Goal: Task Accomplishment & Management: Use online tool/utility

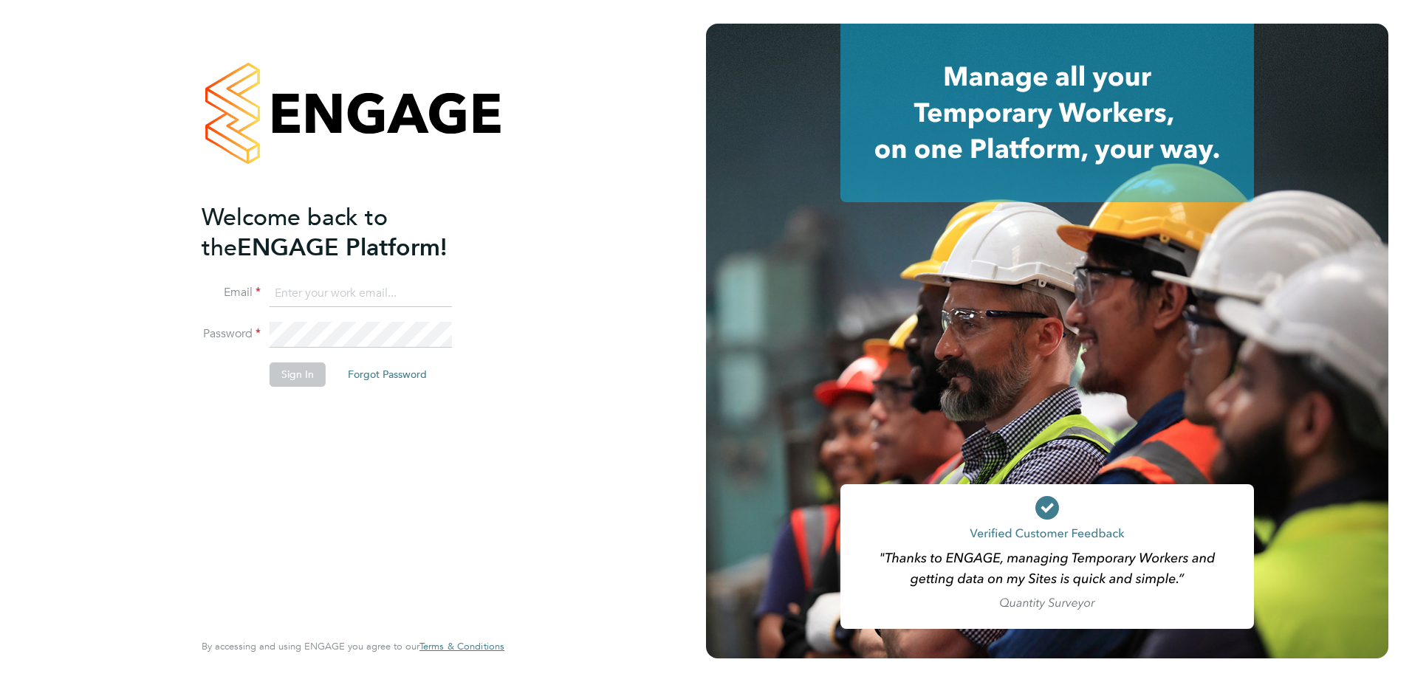
type input "[PERSON_NAME][EMAIL_ADDRESS][DOMAIN_NAME]"
click at [303, 370] on button "Sign In" at bounding box center [298, 375] width 56 height 24
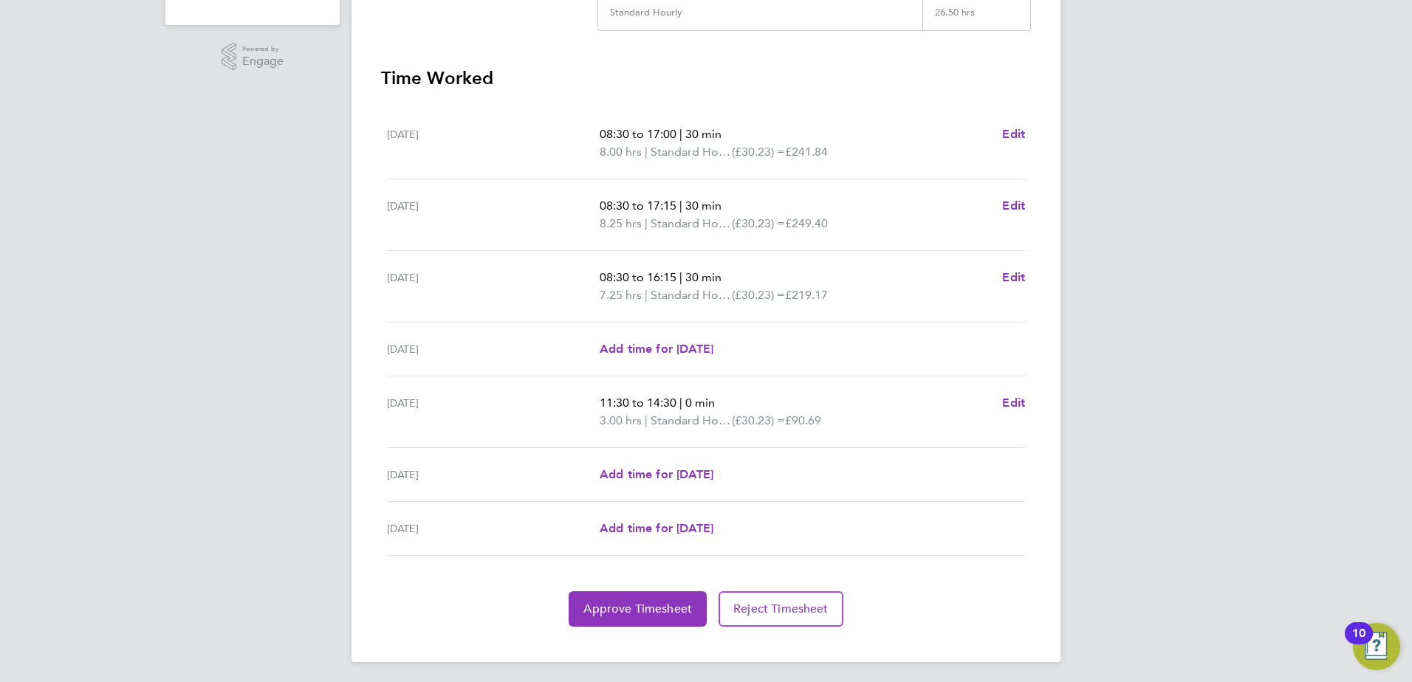
scroll to position [379, 0]
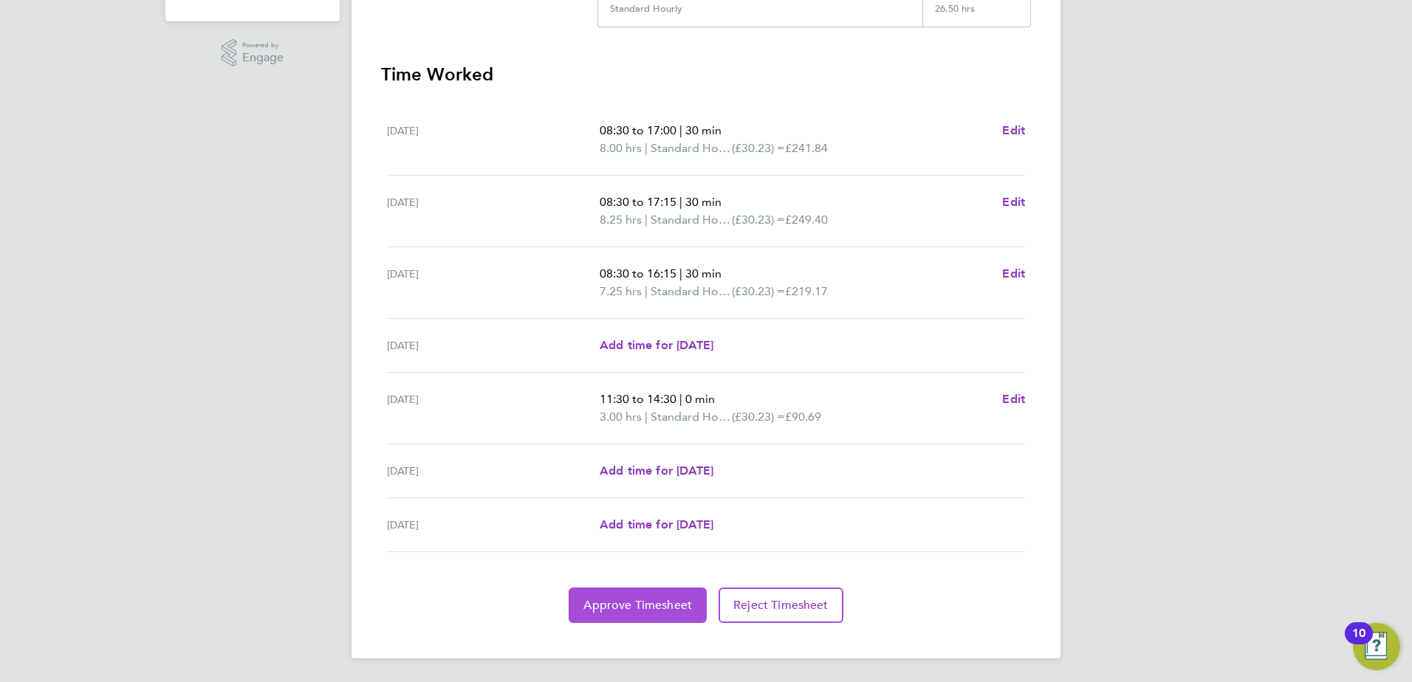
click at [646, 595] on button "Approve Timesheet" at bounding box center [638, 605] width 138 height 35
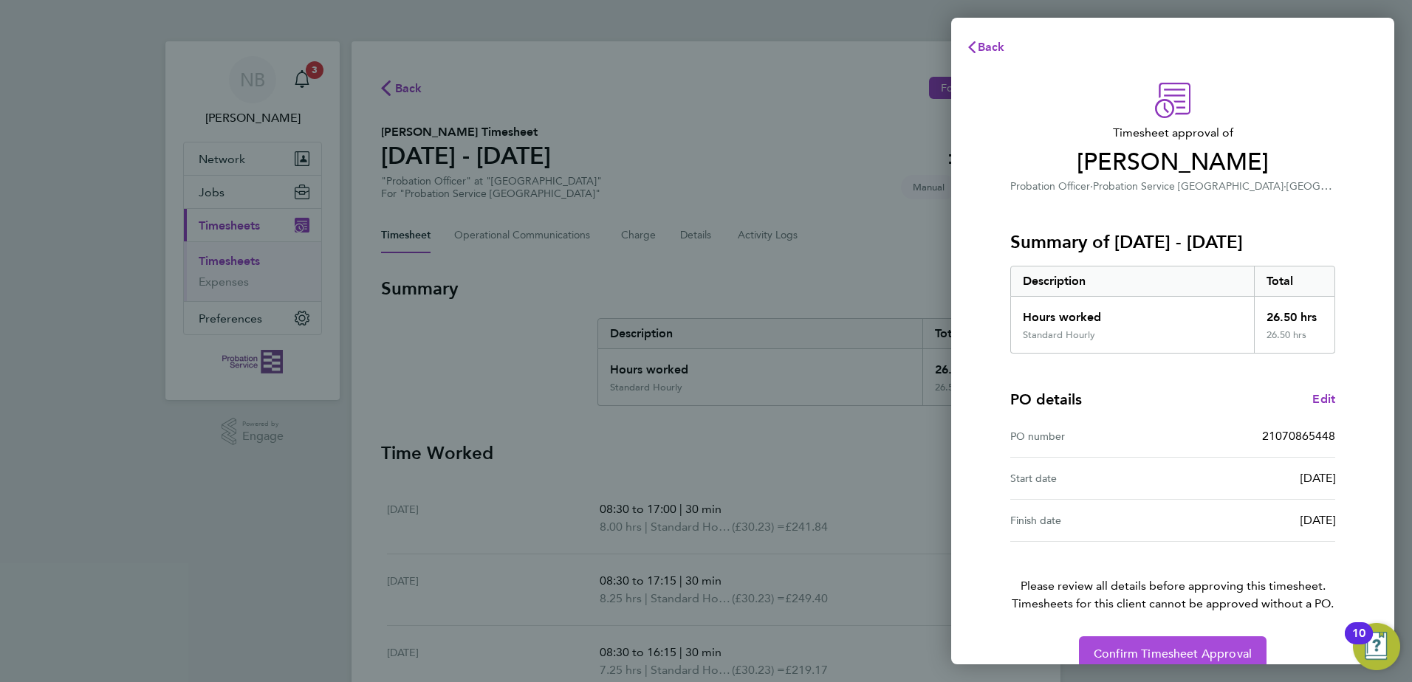
click at [1167, 650] on span "Confirm Timesheet Approval" at bounding box center [1173, 654] width 158 height 15
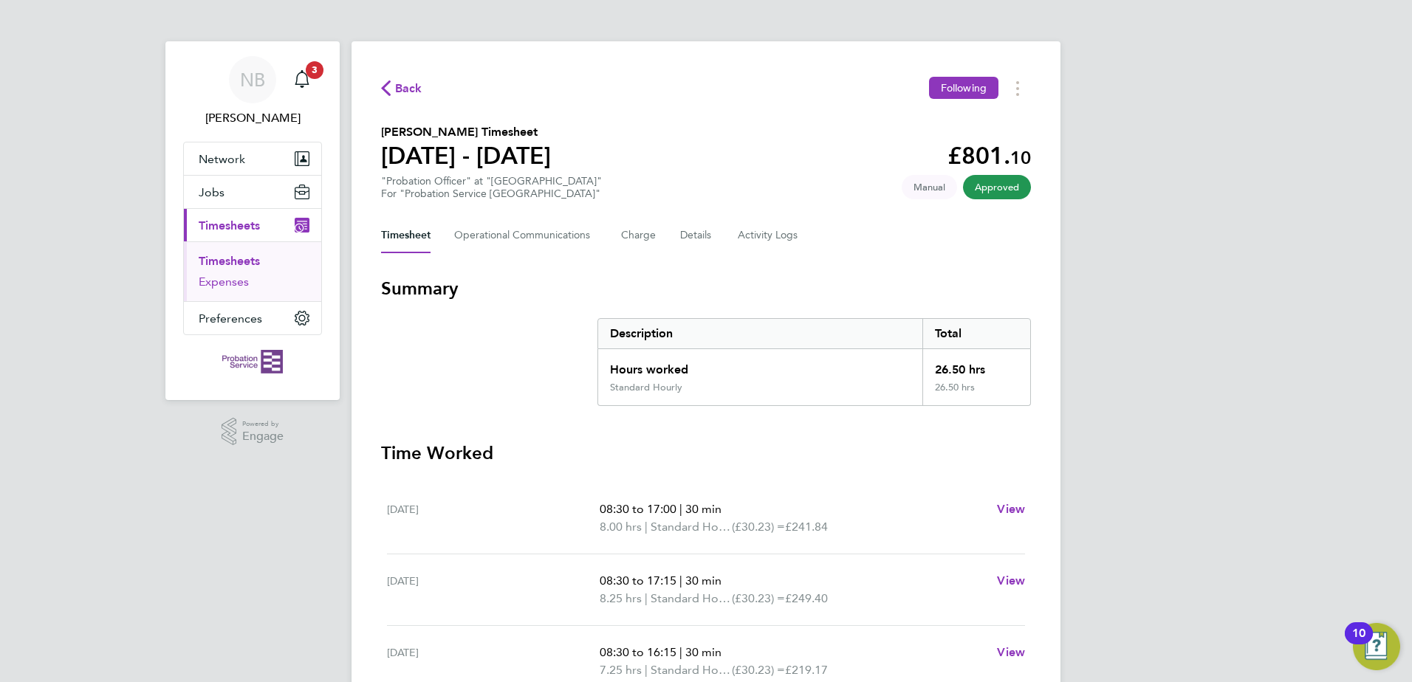
click at [227, 279] on link "Expenses" at bounding box center [224, 282] width 50 height 14
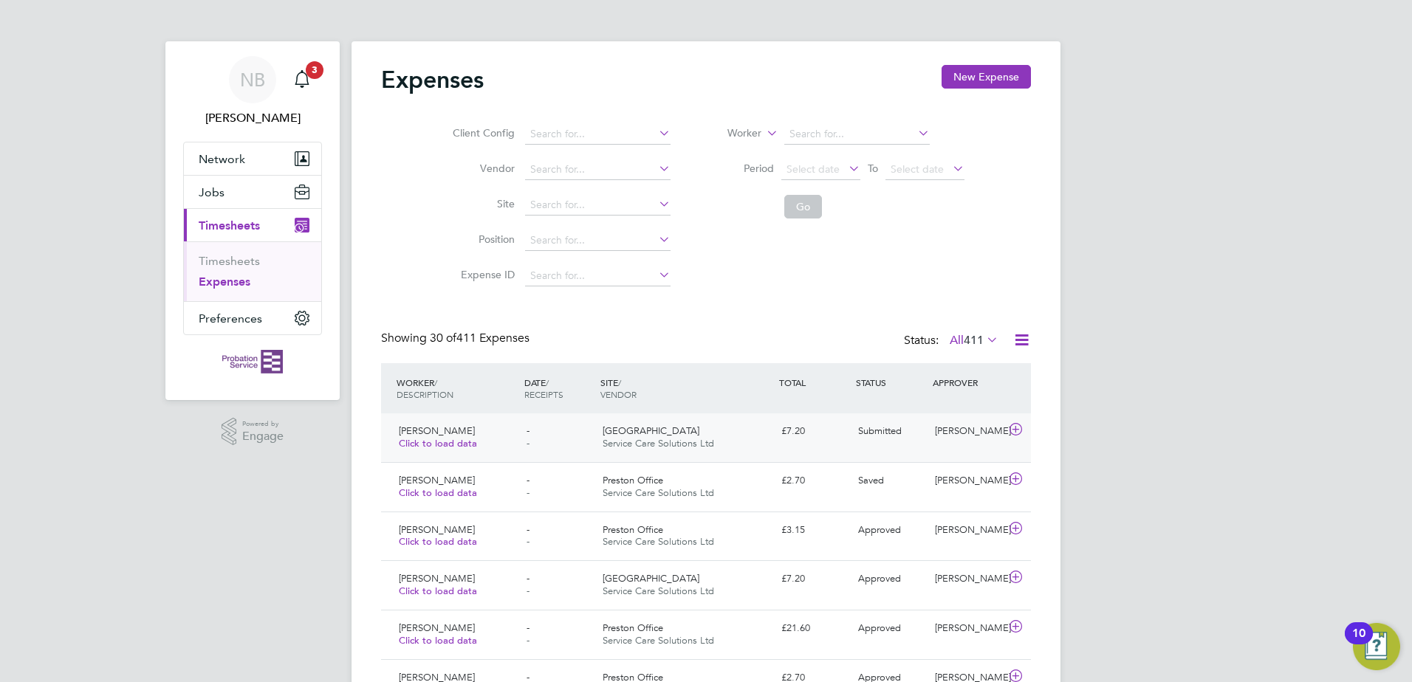
click at [1013, 427] on icon at bounding box center [1016, 430] width 18 height 12
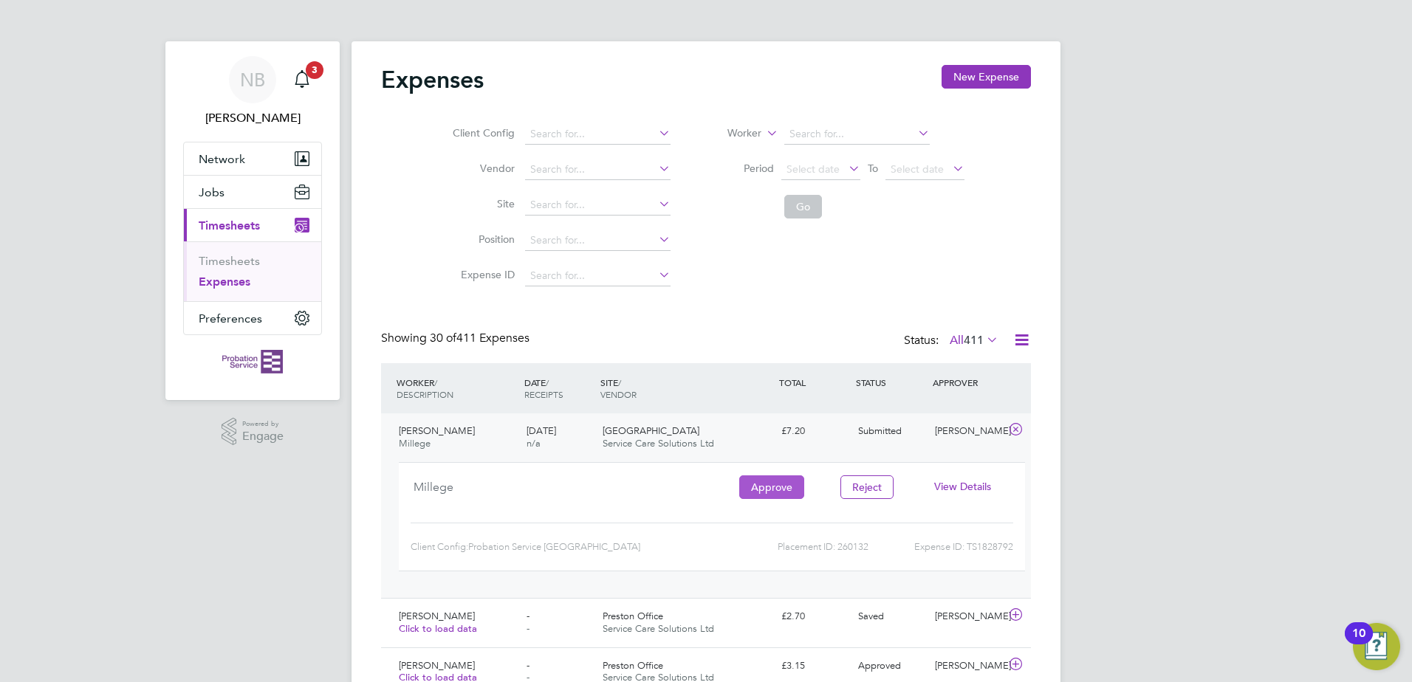
click at [783, 484] on button "Approve" at bounding box center [771, 488] width 65 height 24
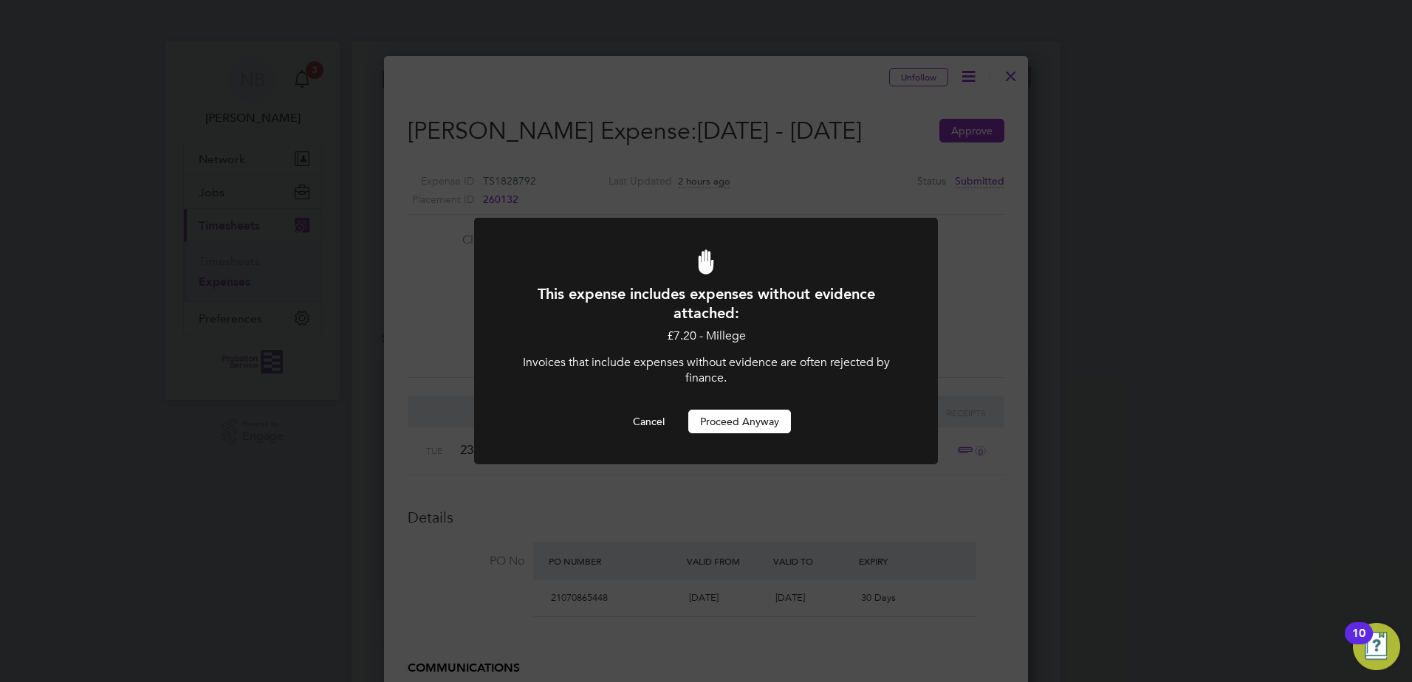
click at [747, 417] on button "Proceed Anyway" at bounding box center [739, 422] width 103 height 24
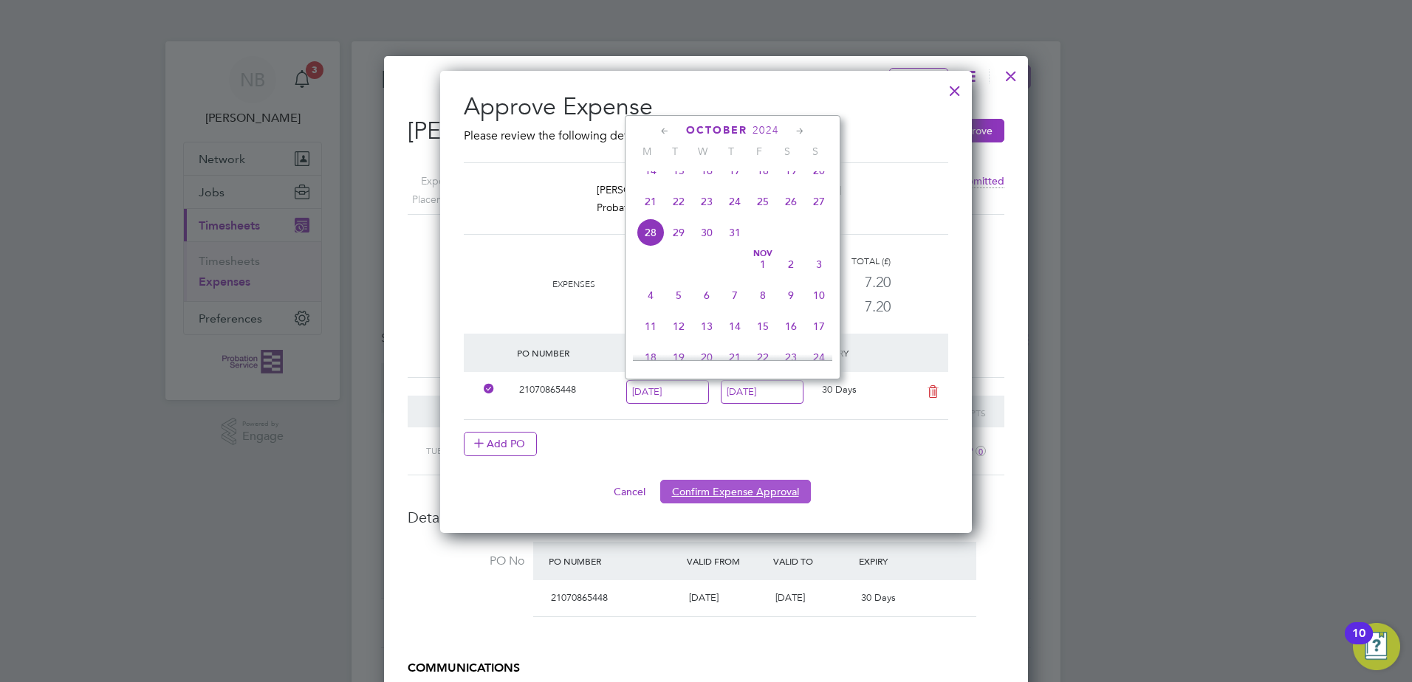
click at [751, 490] on button "Confirm Expense Approval" at bounding box center [735, 492] width 151 height 24
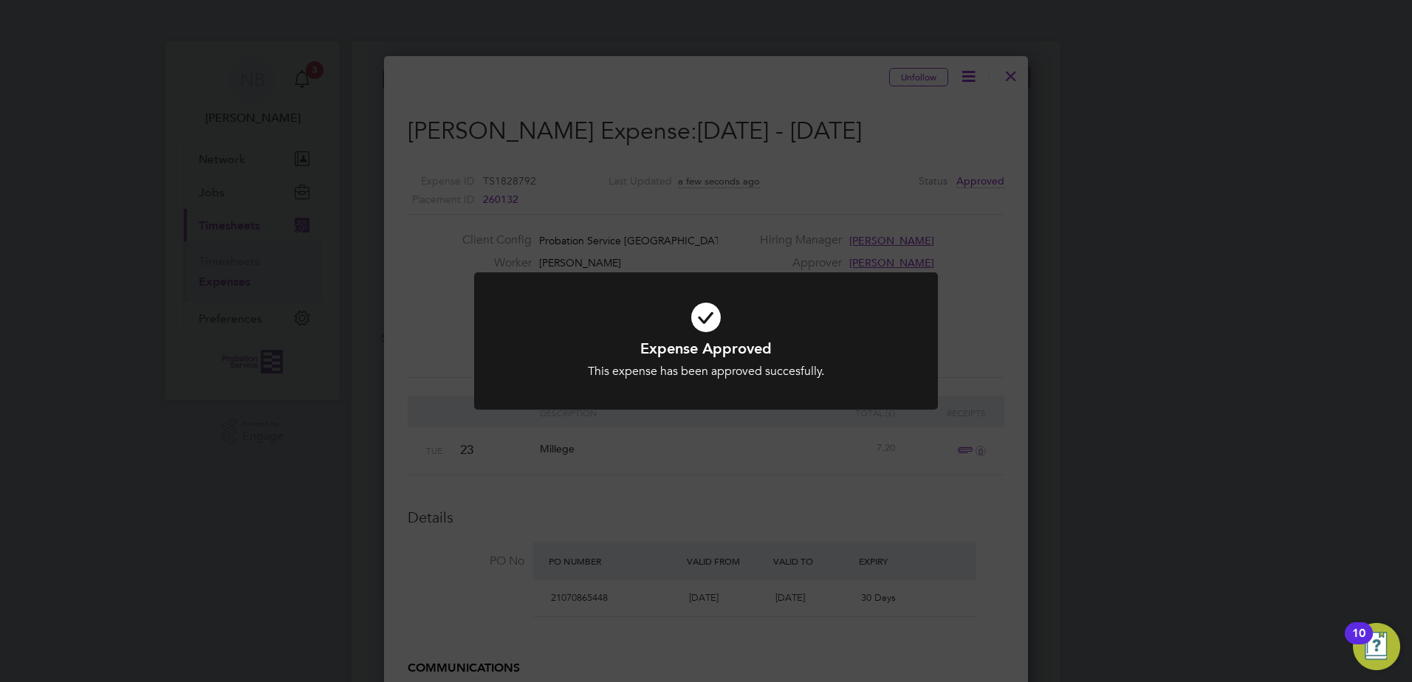
click at [391, 276] on div "Expense Approved This expense has been approved succesfully. Cancel Okay" at bounding box center [706, 341] width 1412 height 682
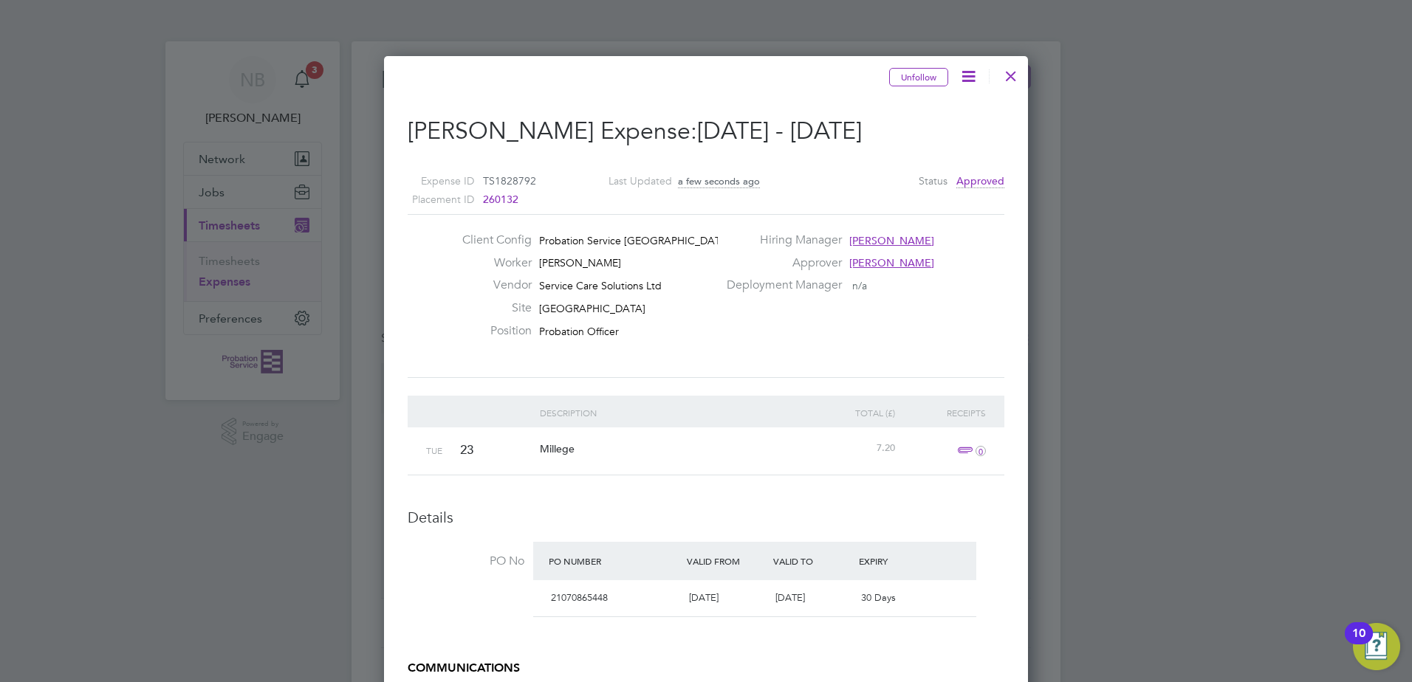
click at [1013, 74] on div at bounding box center [1011, 72] width 27 height 27
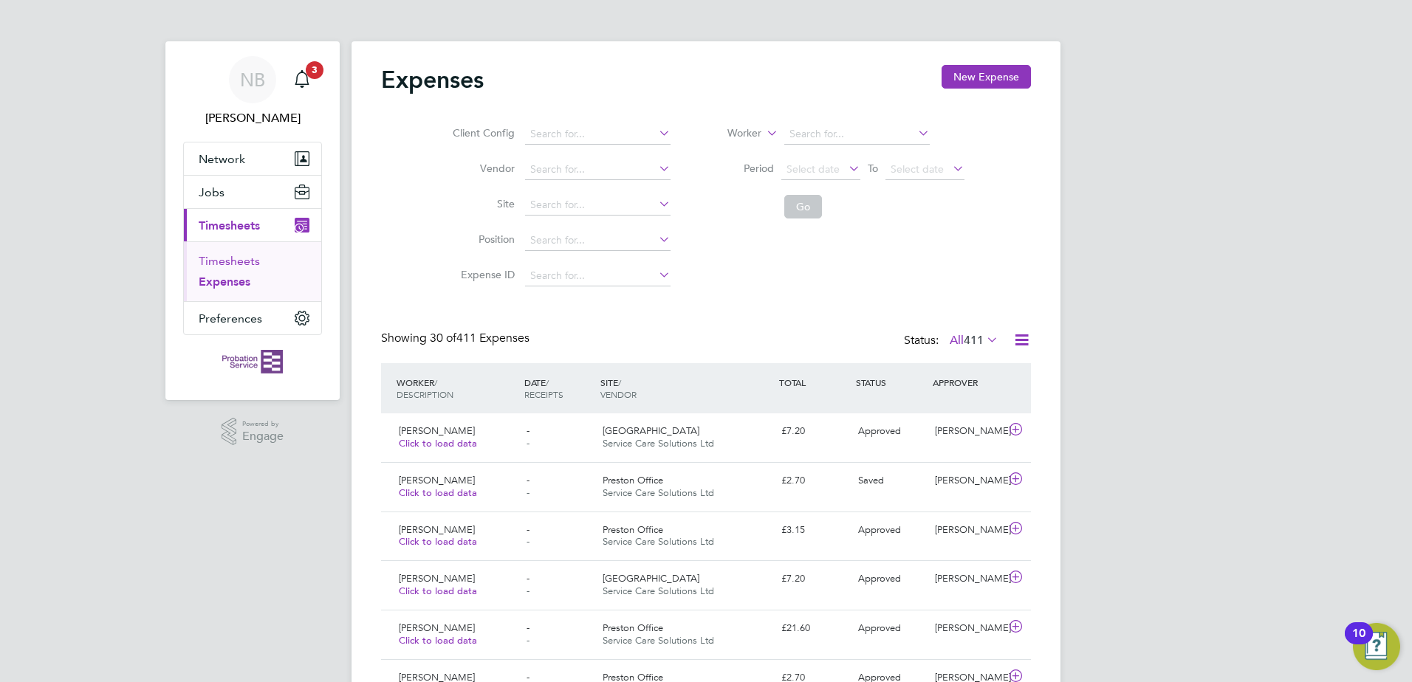
click at [249, 258] on link "Timesheets" at bounding box center [229, 261] width 61 height 14
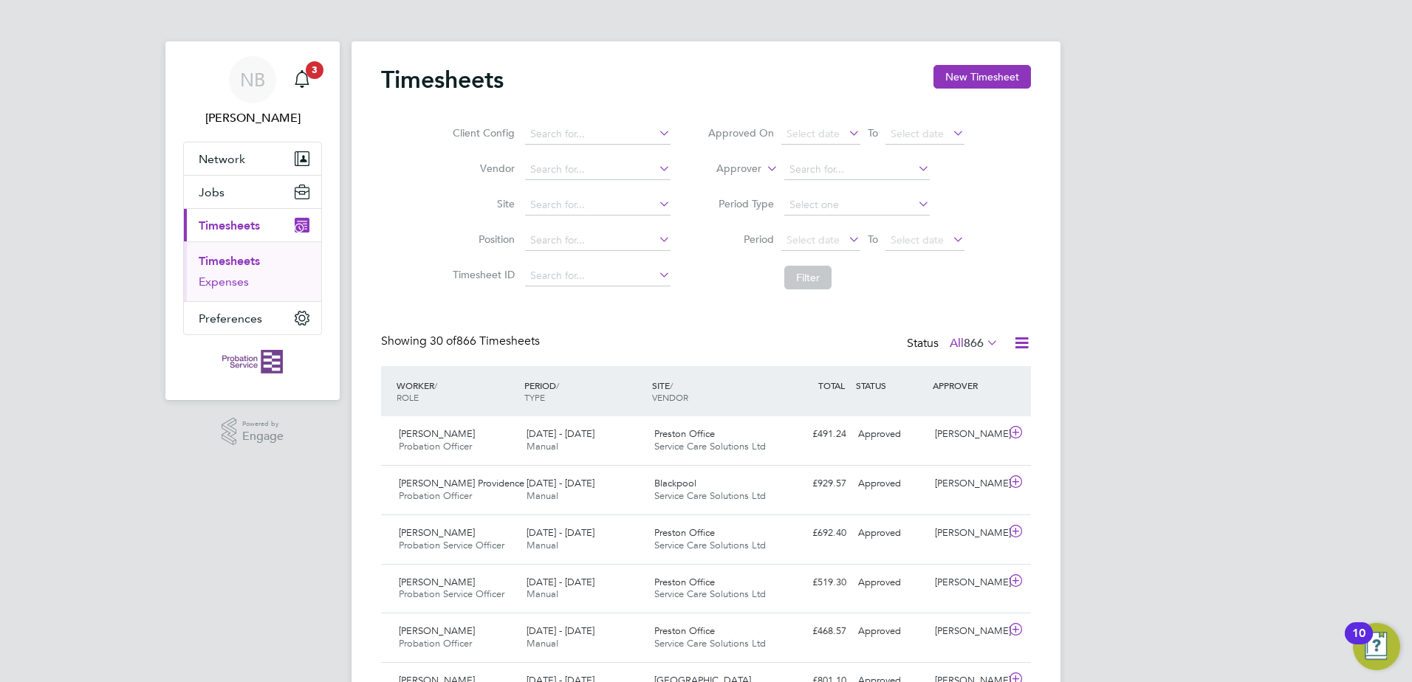
click at [247, 282] on link "Expenses" at bounding box center [224, 282] width 50 height 14
